Goal: Task Accomplishment & Management: Use online tool/utility

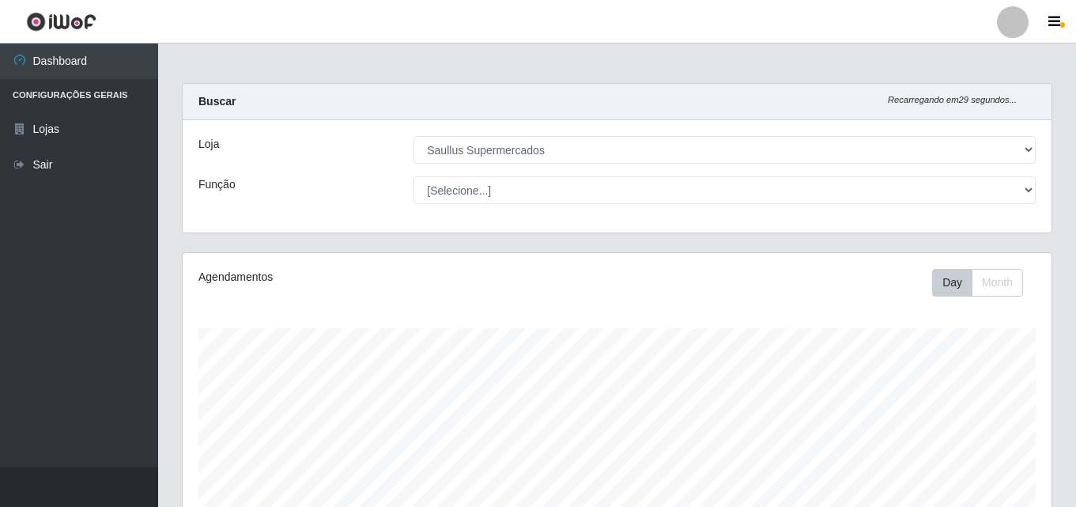
select select "423"
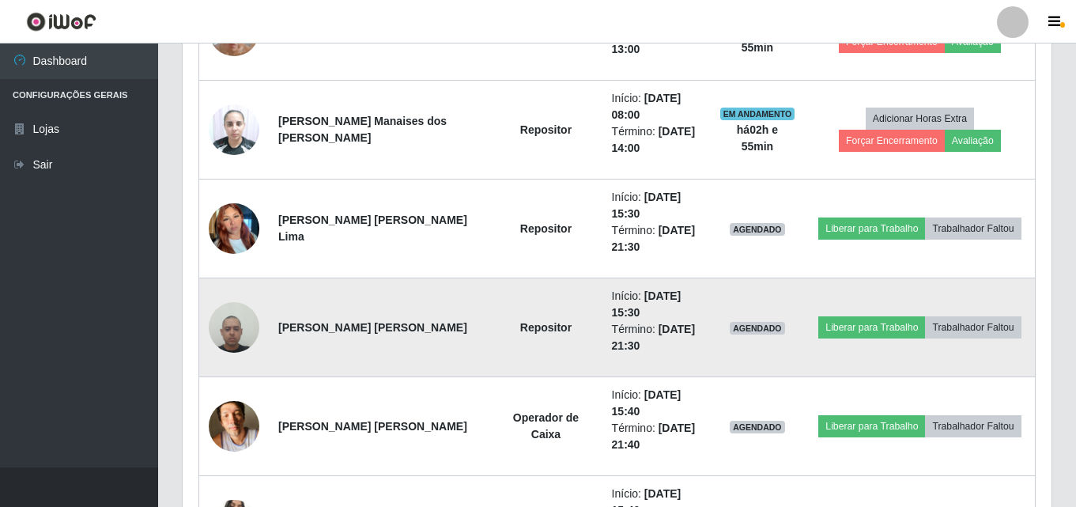
scroll to position [632, 0]
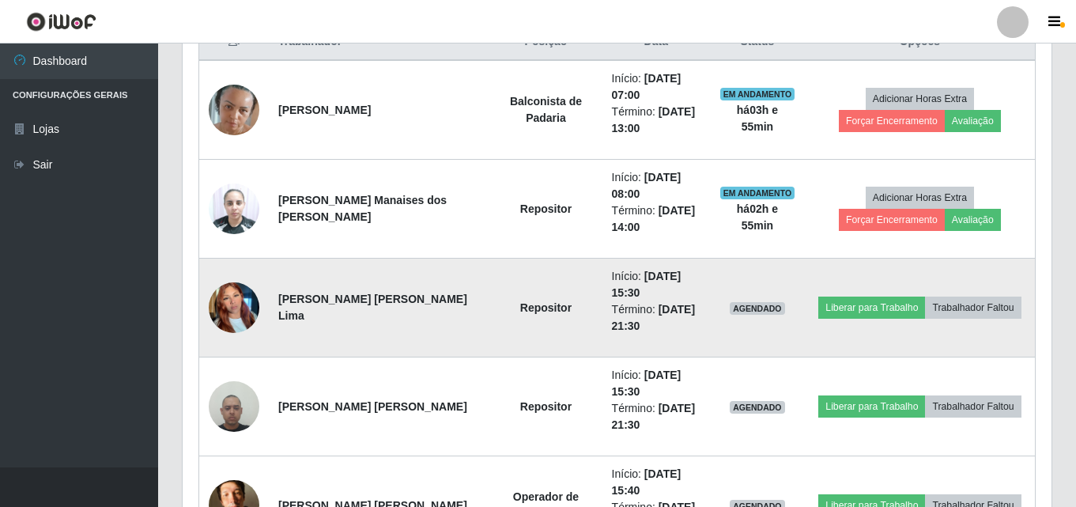
click at [238, 315] on img at bounding box center [234, 306] width 51 height 67
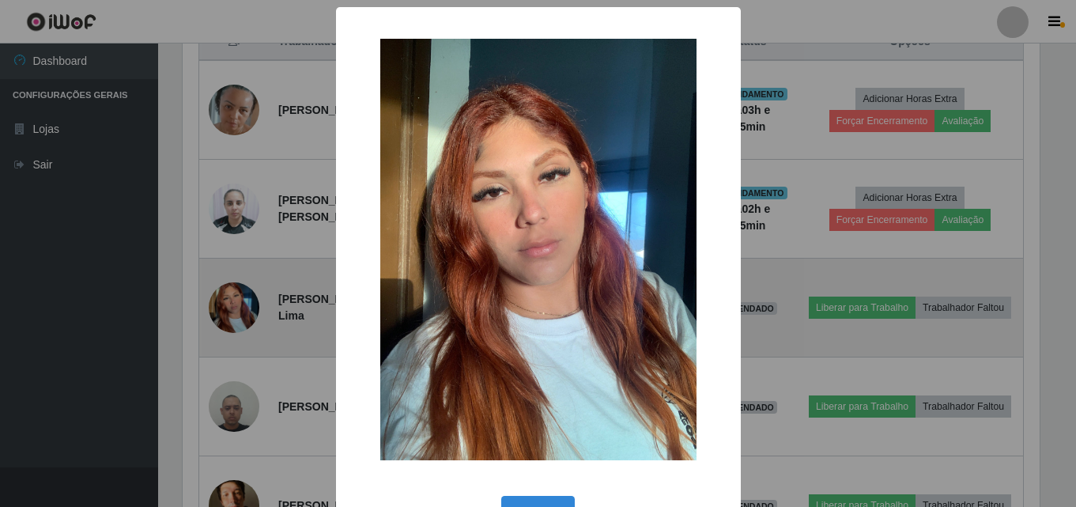
scroll to position [328, 861]
click at [238, 315] on div "× OK Cancel" at bounding box center [540, 253] width 1080 height 507
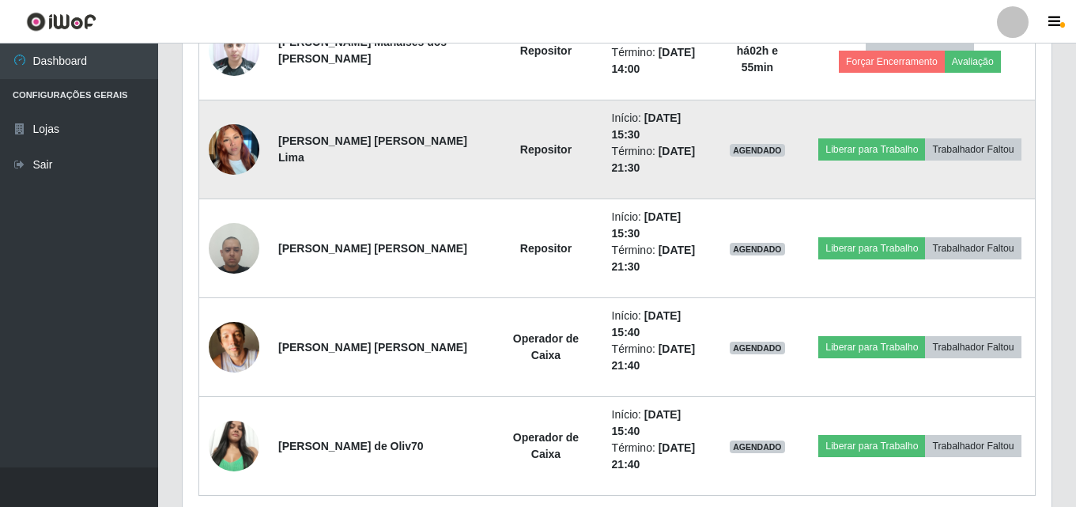
scroll to position [854, 0]
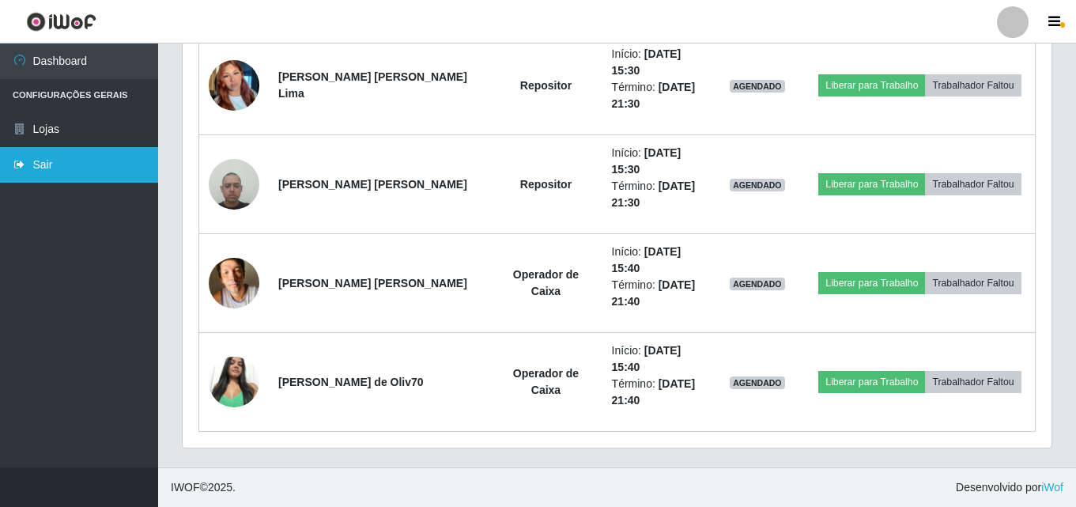
click at [59, 166] on link "Sair" at bounding box center [79, 165] width 158 height 36
